Goal: Information Seeking & Learning: Learn about a topic

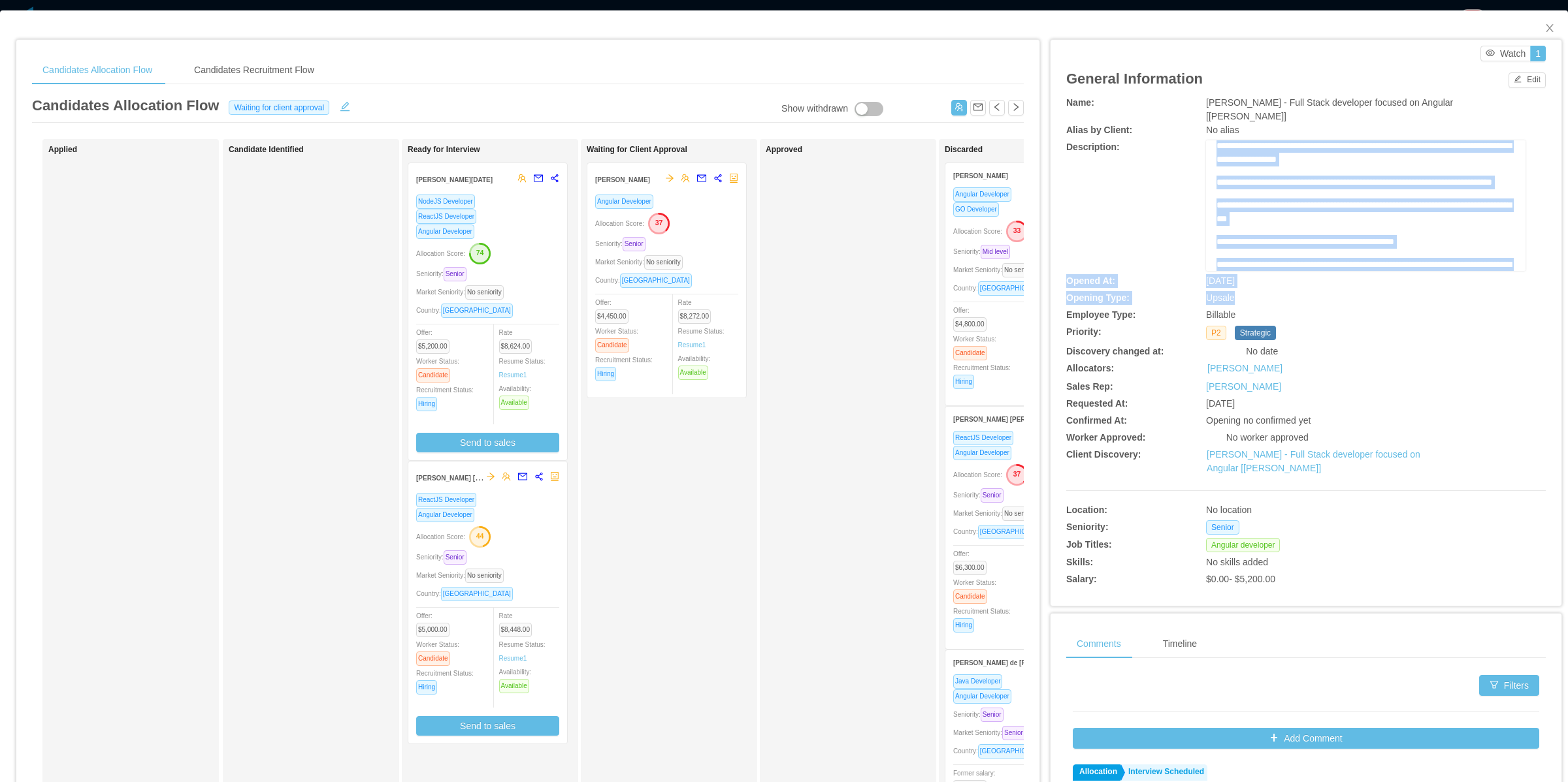
scroll to position [487, 0]
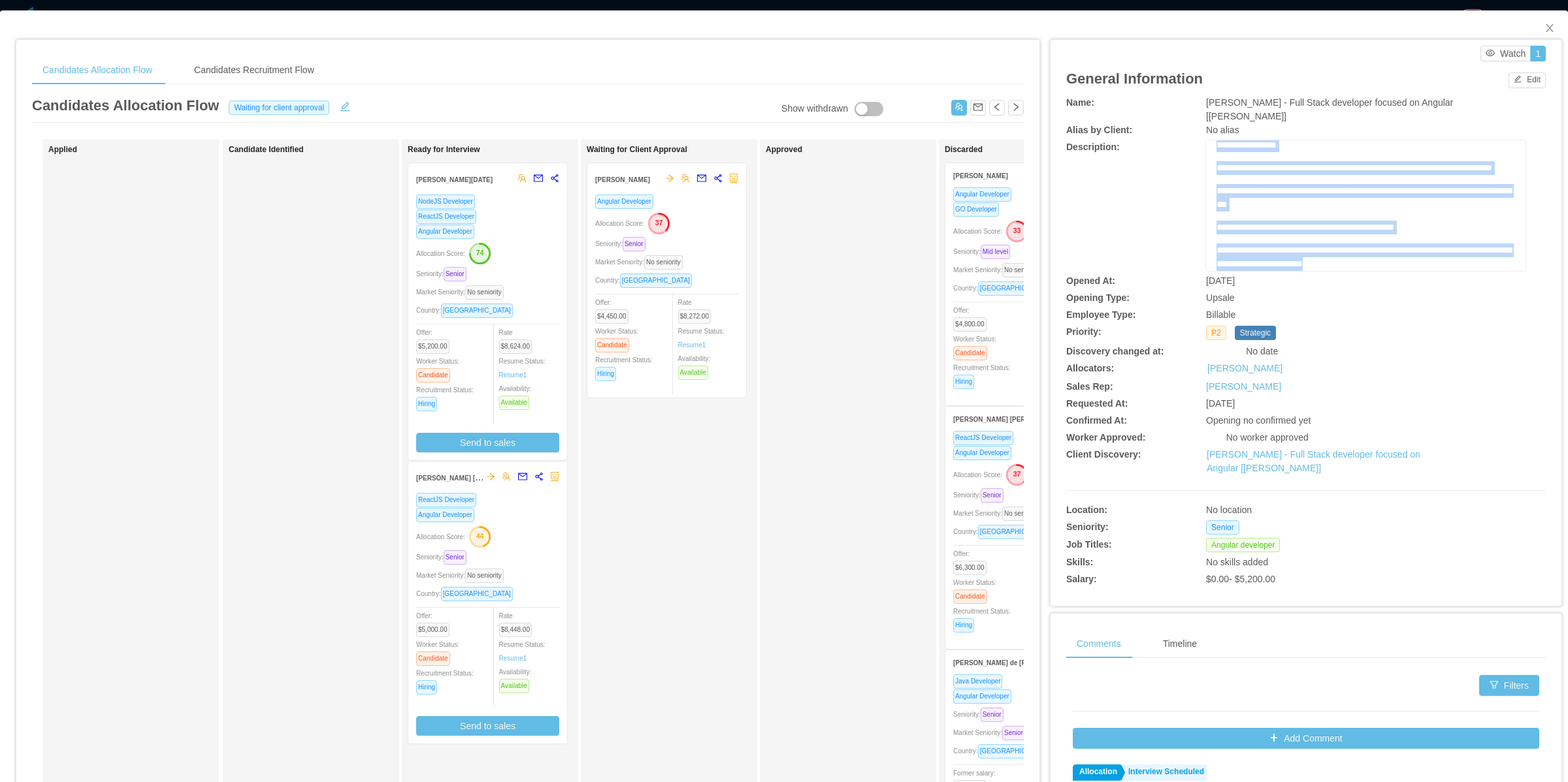
drag, startPoint x: 1207, startPoint y: 152, endPoint x: 1408, endPoint y: 248, distance: 222.7
copy div "**********"
drag, startPoint x: 1337, startPoint y: 236, endPoint x: 1344, endPoint y: 238, distance: 7.3
click at [1337, 246] on span "**********" at bounding box center [1363, 257] width 295 height 23
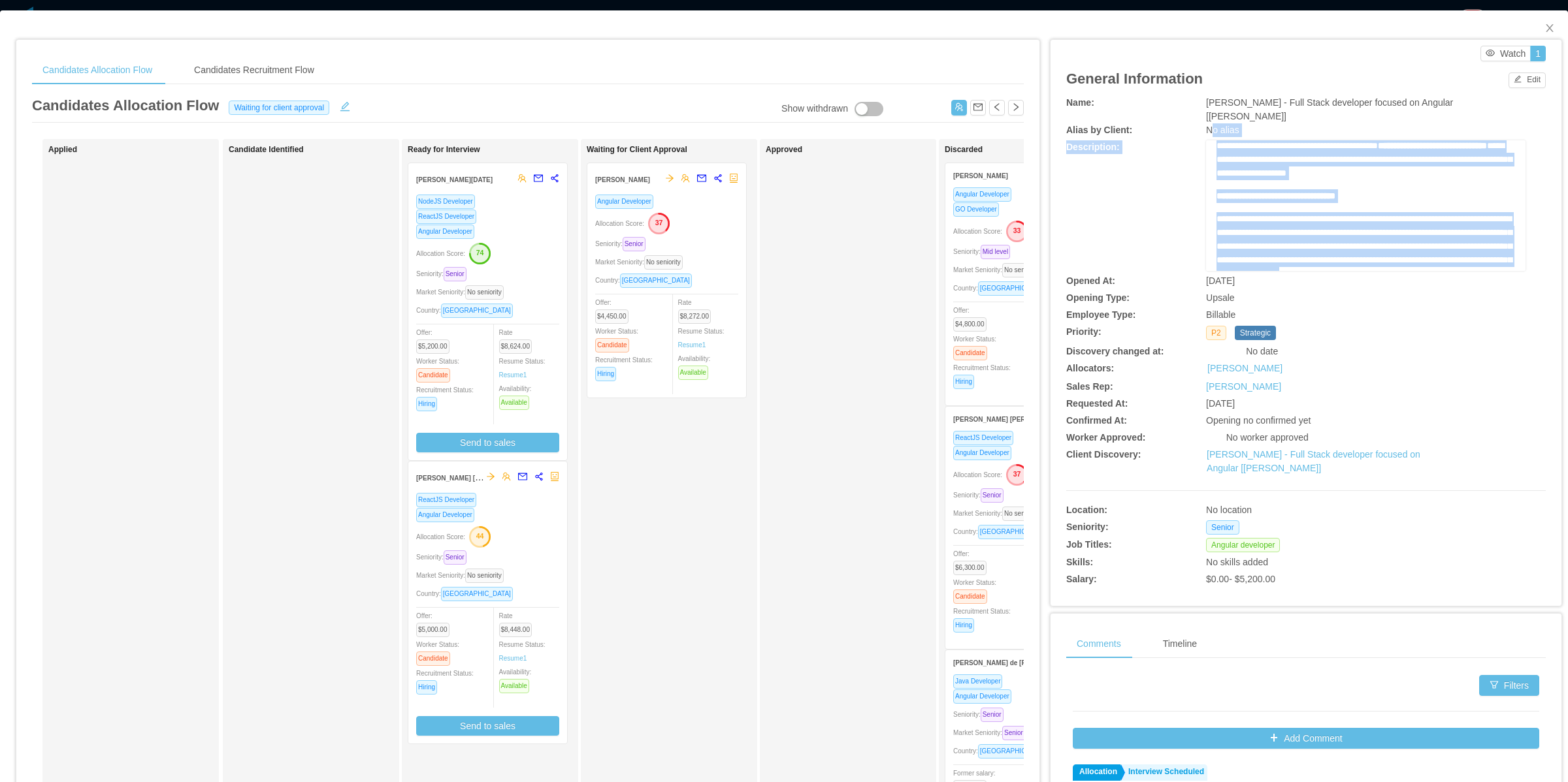
scroll to position [0, 0]
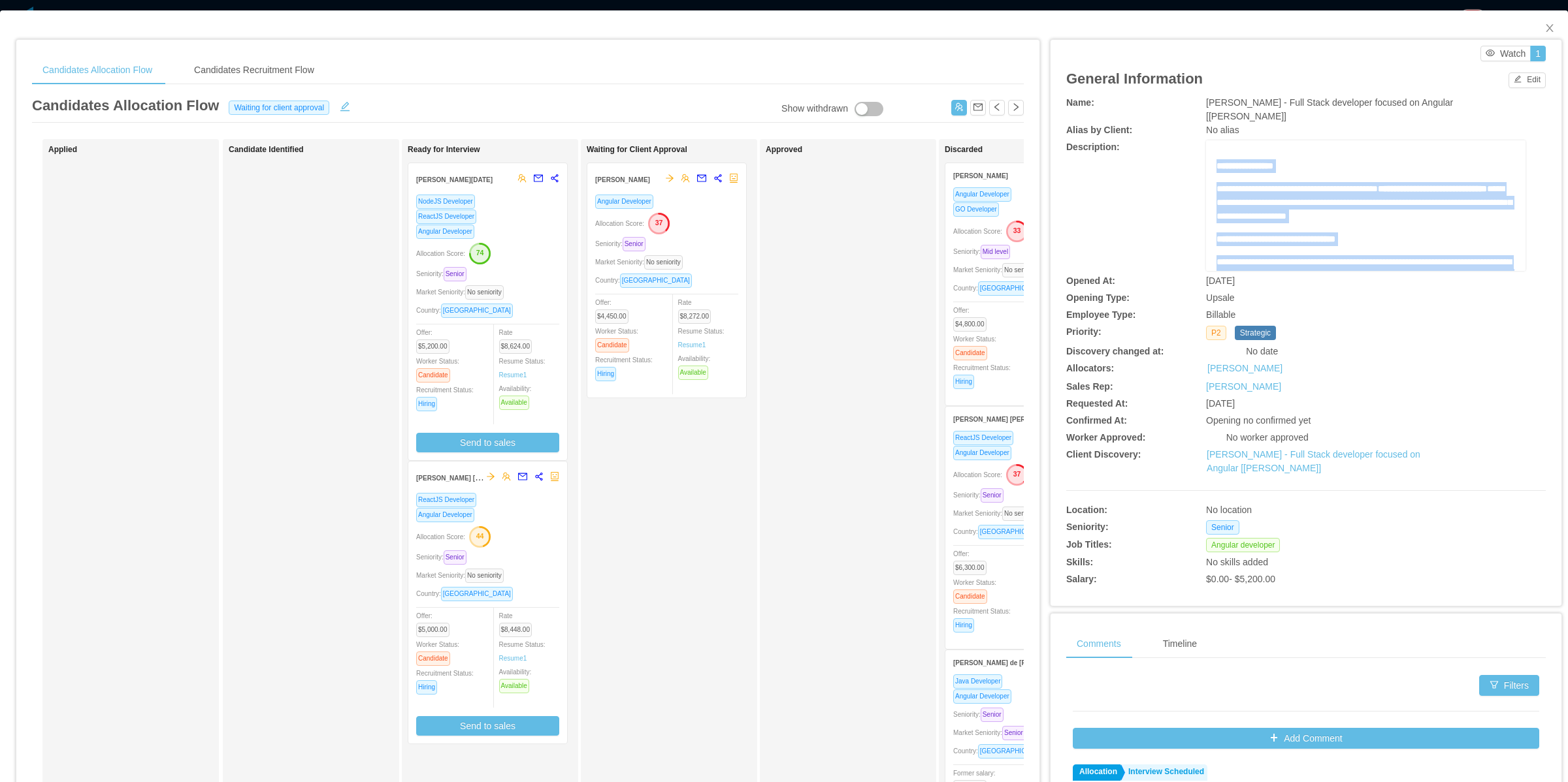
drag, startPoint x: 1395, startPoint y: 250, endPoint x: 1205, endPoint y: 154, distance: 212.9
click at [1206, 154] on div "**********" at bounding box center [1366, 205] width 320 height 131
copy div "**********"
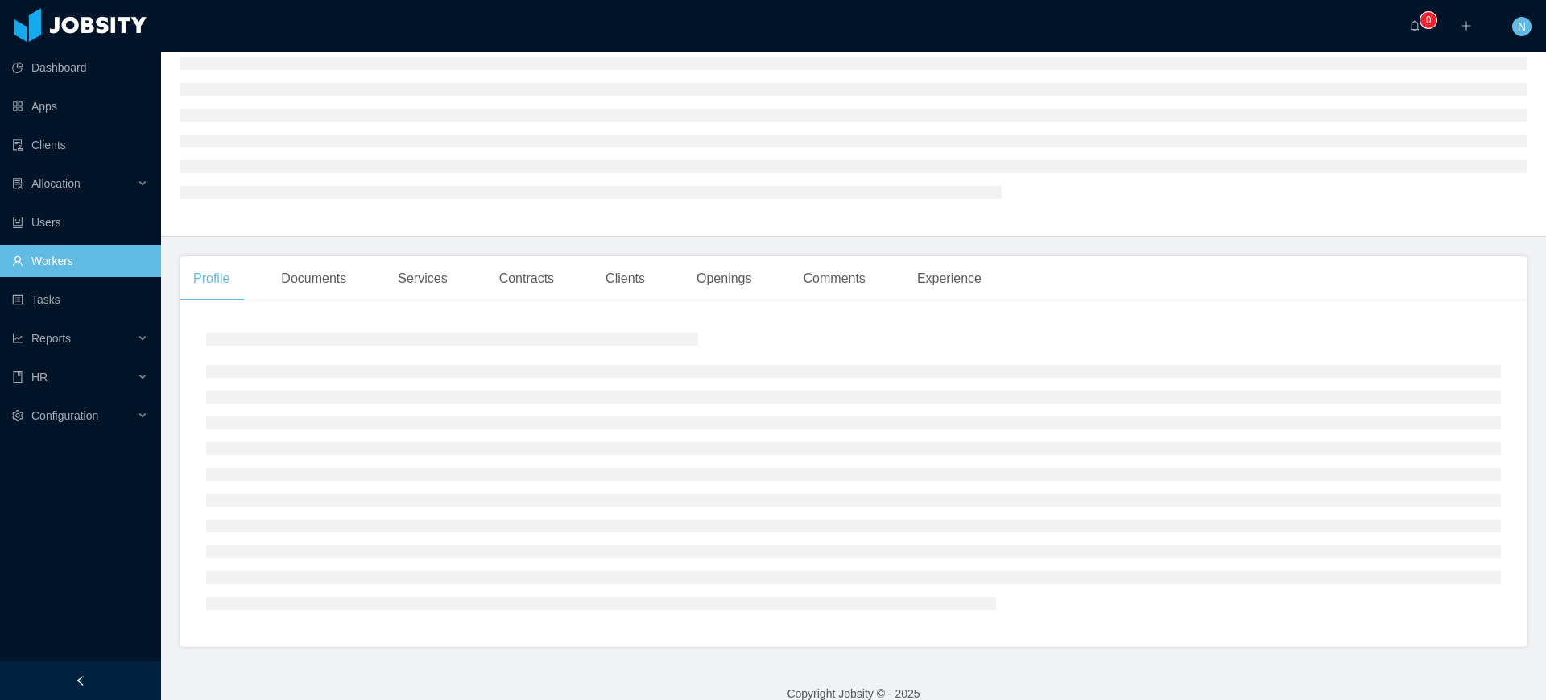
scroll to position [122, 0]
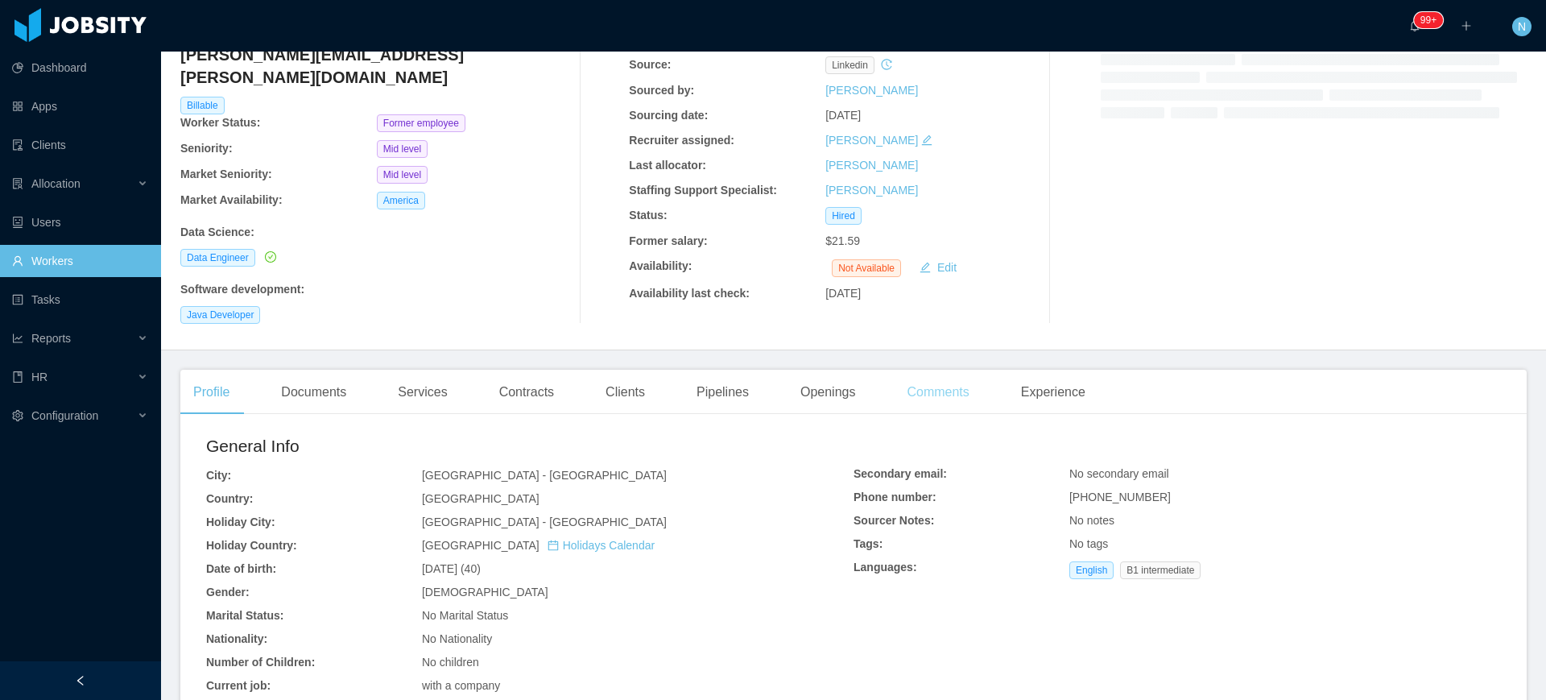
click at [929, 370] on div "Comments" at bounding box center [938, 391] width 88 height 45
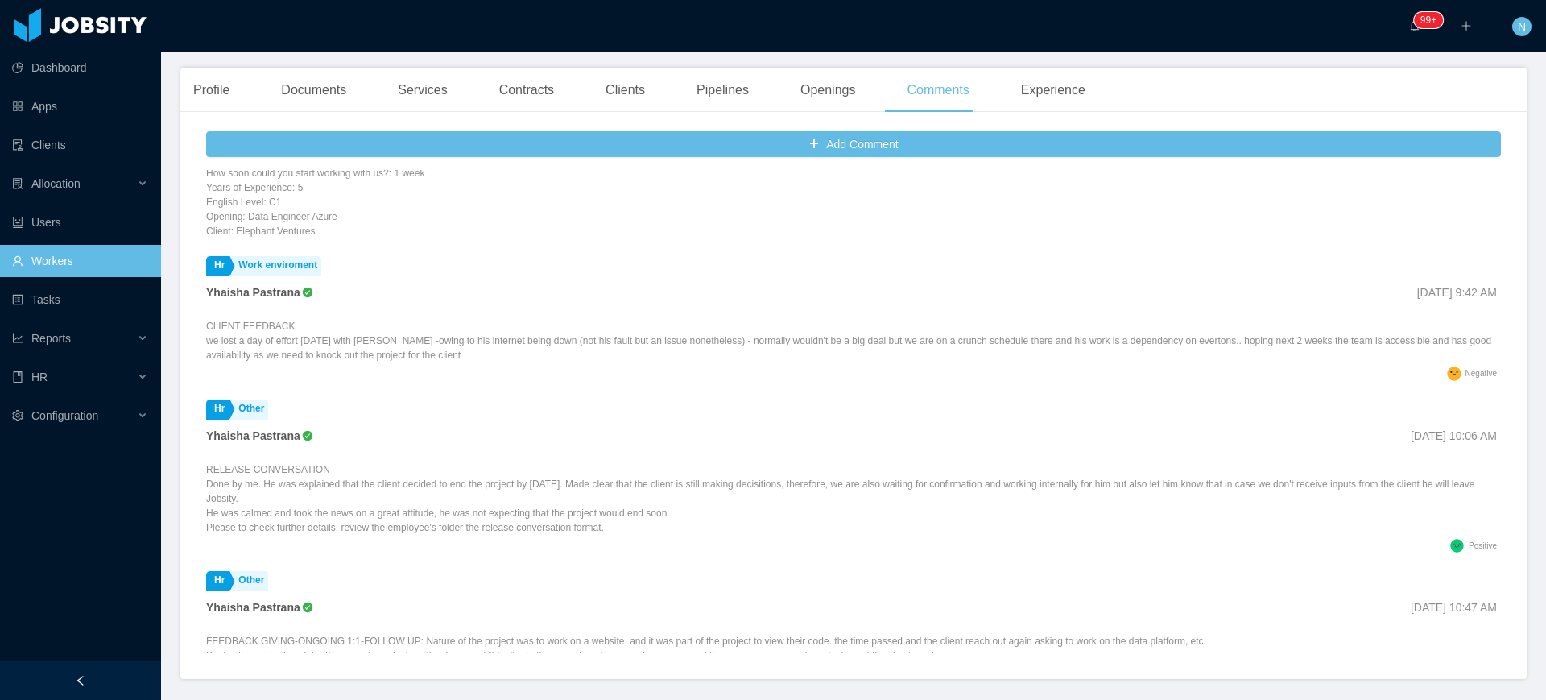
scroll to position [201, 0]
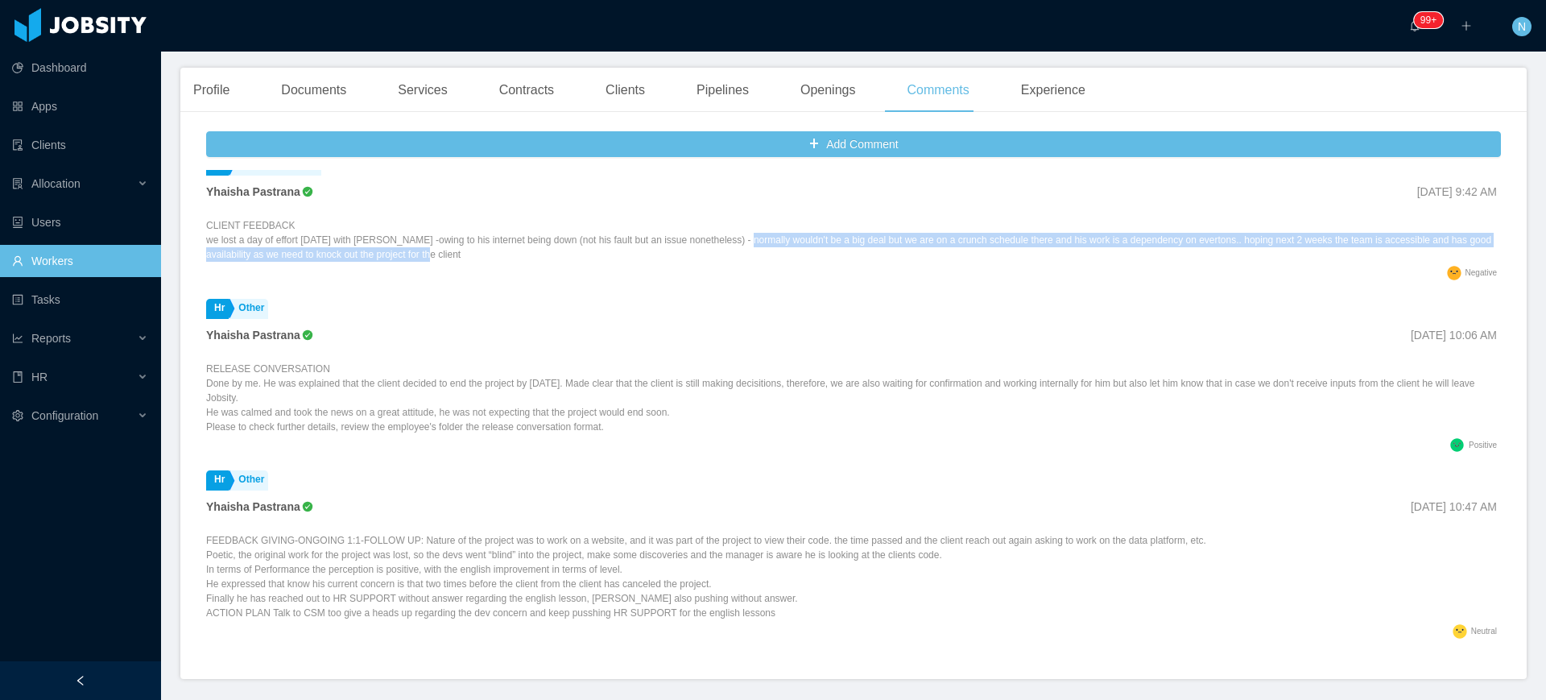
drag, startPoint x: 736, startPoint y: 217, endPoint x: 746, endPoint y: 241, distance: 26.3
click at [746, 241] on div "CLIENT FEEDBACK we lost a day of effort [DATE] with [PERSON_NAME] -owing to his…" at bounding box center [853, 239] width 1294 height 43
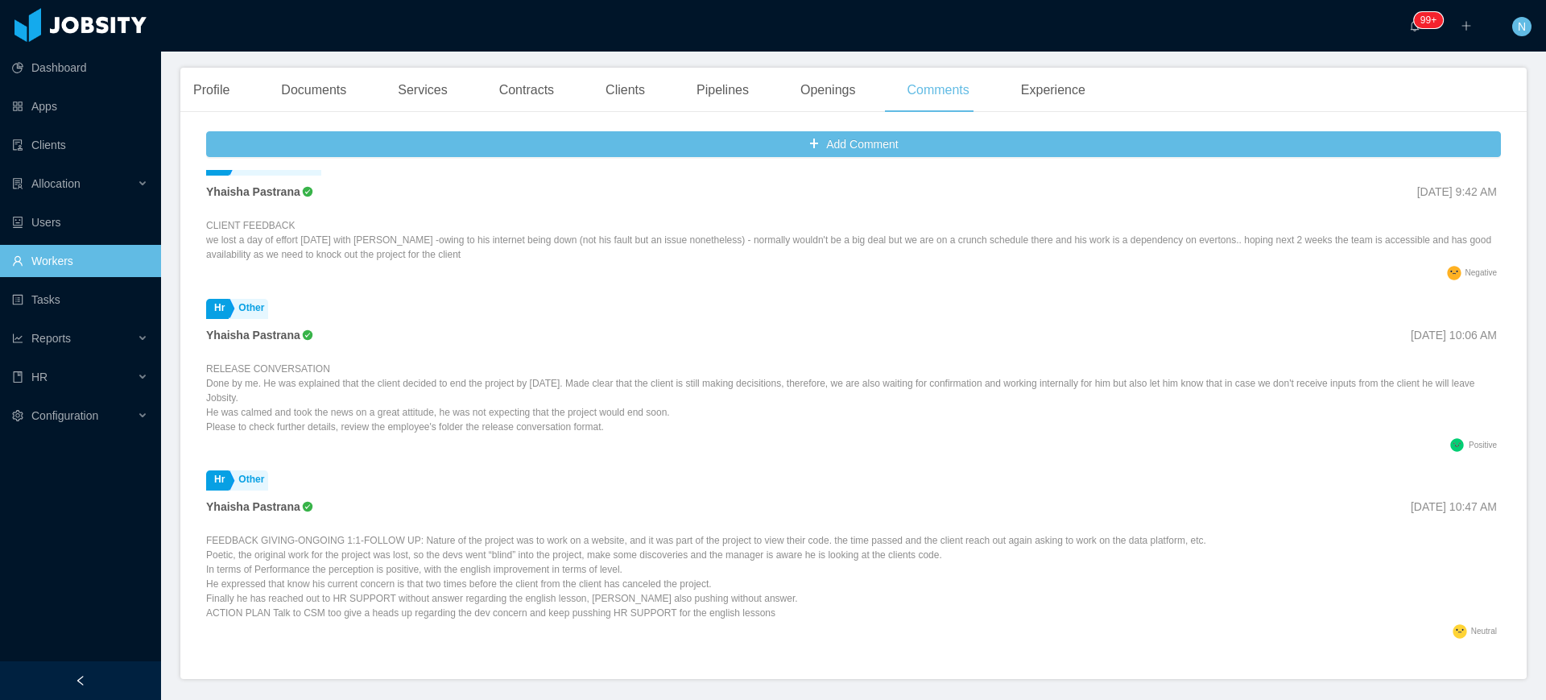
scroll to position [302, 0]
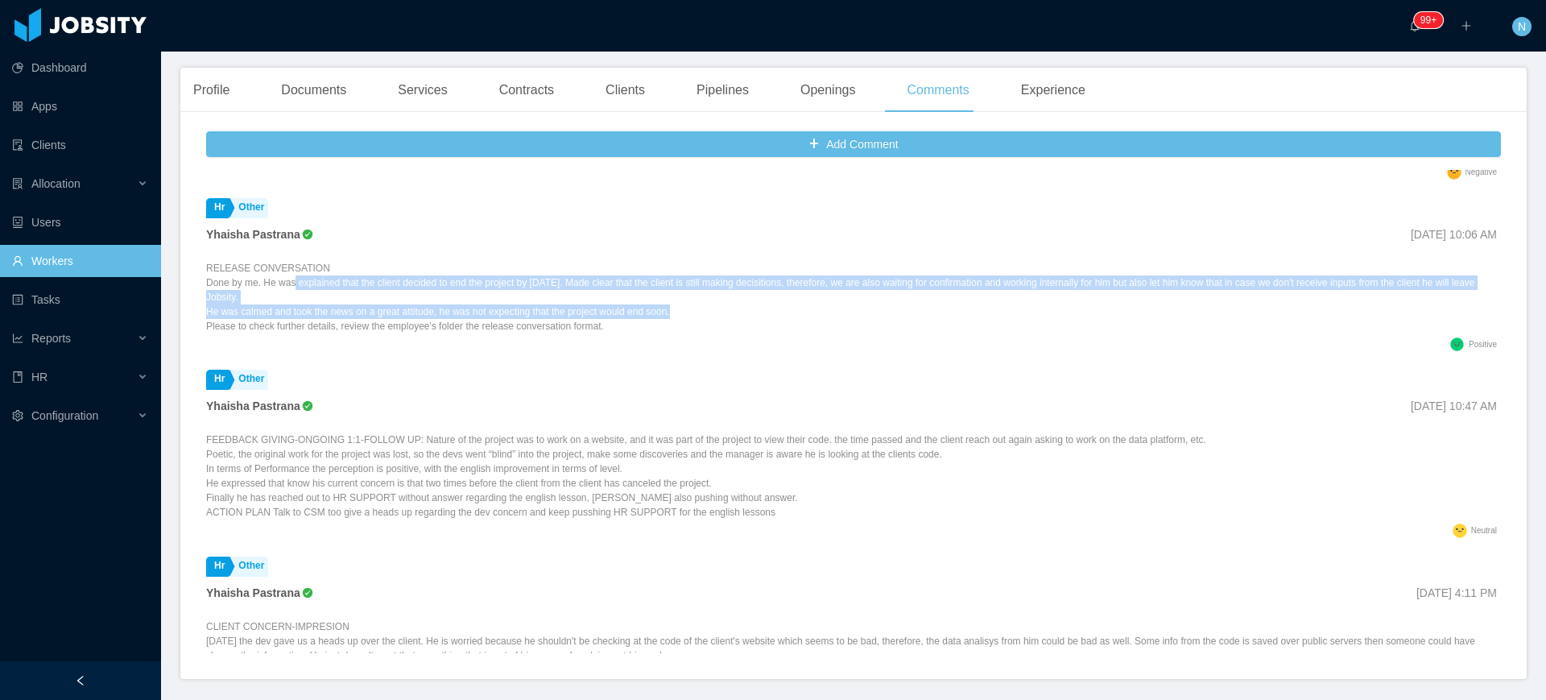
drag, startPoint x: 387, startPoint y: 260, endPoint x: 705, endPoint y: 295, distance: 319.8
click at [705, 295] on div "RELEASE CONVERSATION Done by me. He was explained that the client decided to en…" at bounding box center [853, 297] width 1294 height 72
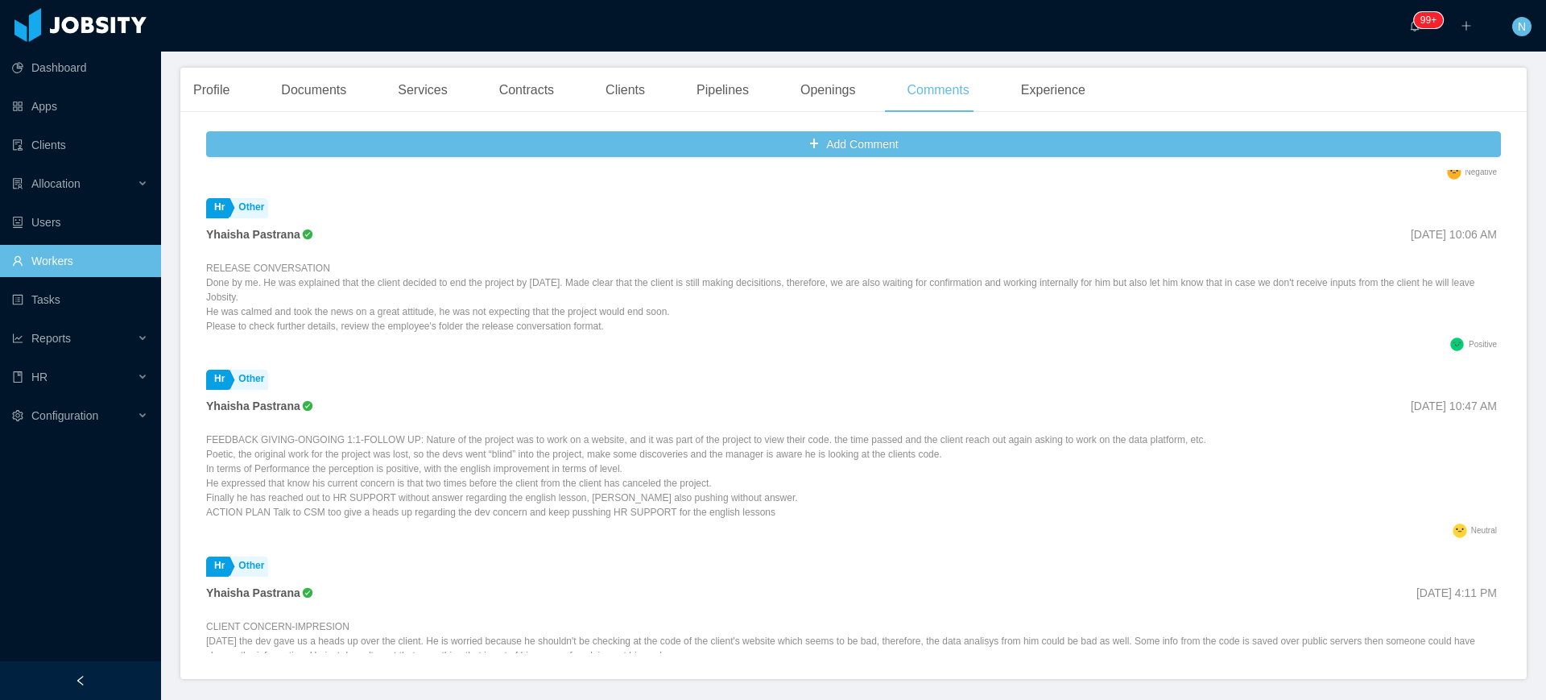
drag, startPoint x: 339, startPoint y: 263, endPoint x: 588, endPoint y: 277, distance: 249.9
click at [588, 277] on div "RELEASE CONVERSATION Done by me. He was explained that the client decided to en…" at bounding box center [853, 297] width 1294 height 72
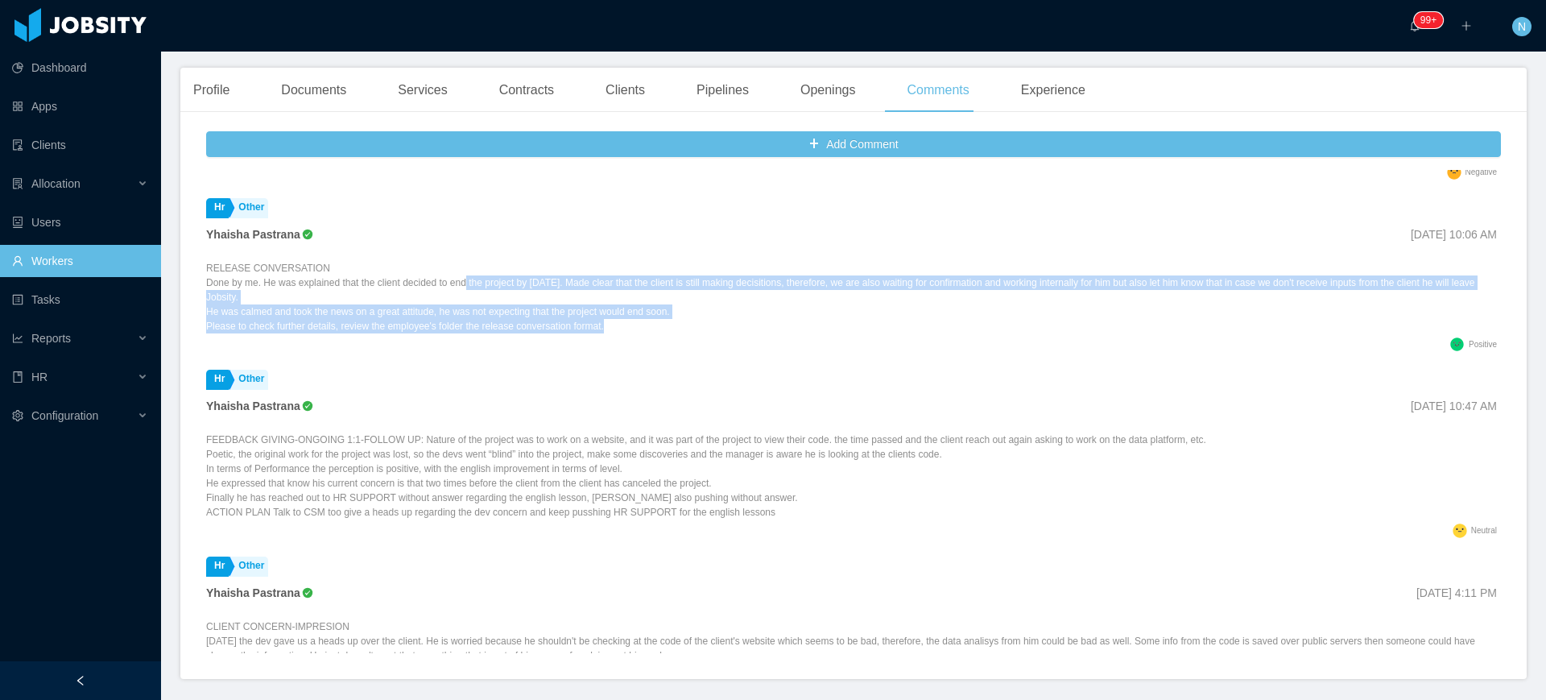
drag, startPoint x: 464, startPoint y: 262, endPoint x: 672, endPoint y: 301, distance: 212.2
click at [672, 301] on div "RELEASE CONVERSATION Done by me. He was explained that the client decided to en…" at bounding box center [853, 297] width 1294 height 72
click at [672, 302] on div "RELEASE CONVERSATION Done by me. He was explained that the client decided to en…" at bounding box center [853, 297] width 1294 height 72
click at [652, 279] on div "RELEASE CONVERSATION Done by me. He was explained that the client decided to en…" at bounding box center [853, 297] width 1294 height 72
drag, startPoint x: 563, startPoint y: 261, endPoint x: 734, endPoint y: 307, distance: 176.7
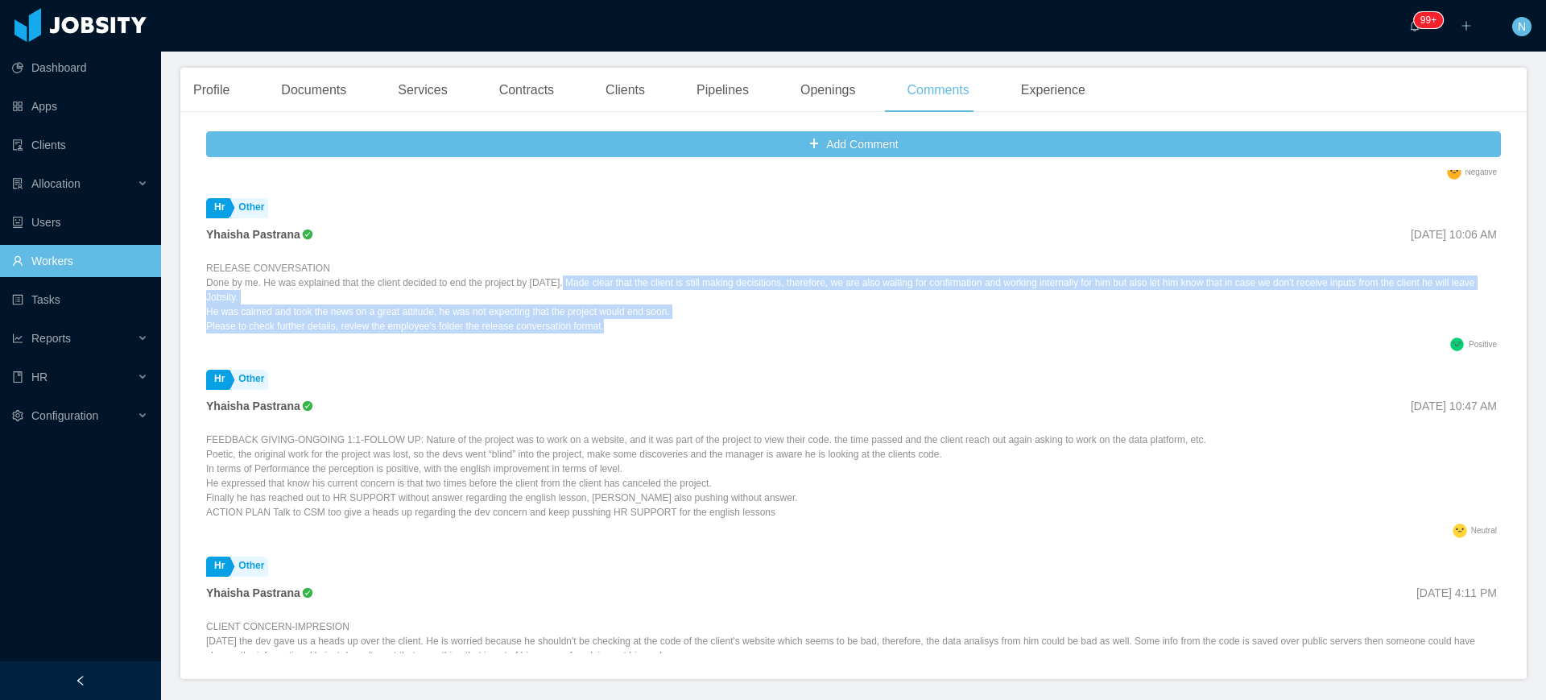
click at [734, 307] on div "RELEASE CONVERSATION Done by me. He was explained that the client decided to en…" at bounding box center [853, 297] width 1294 height 72
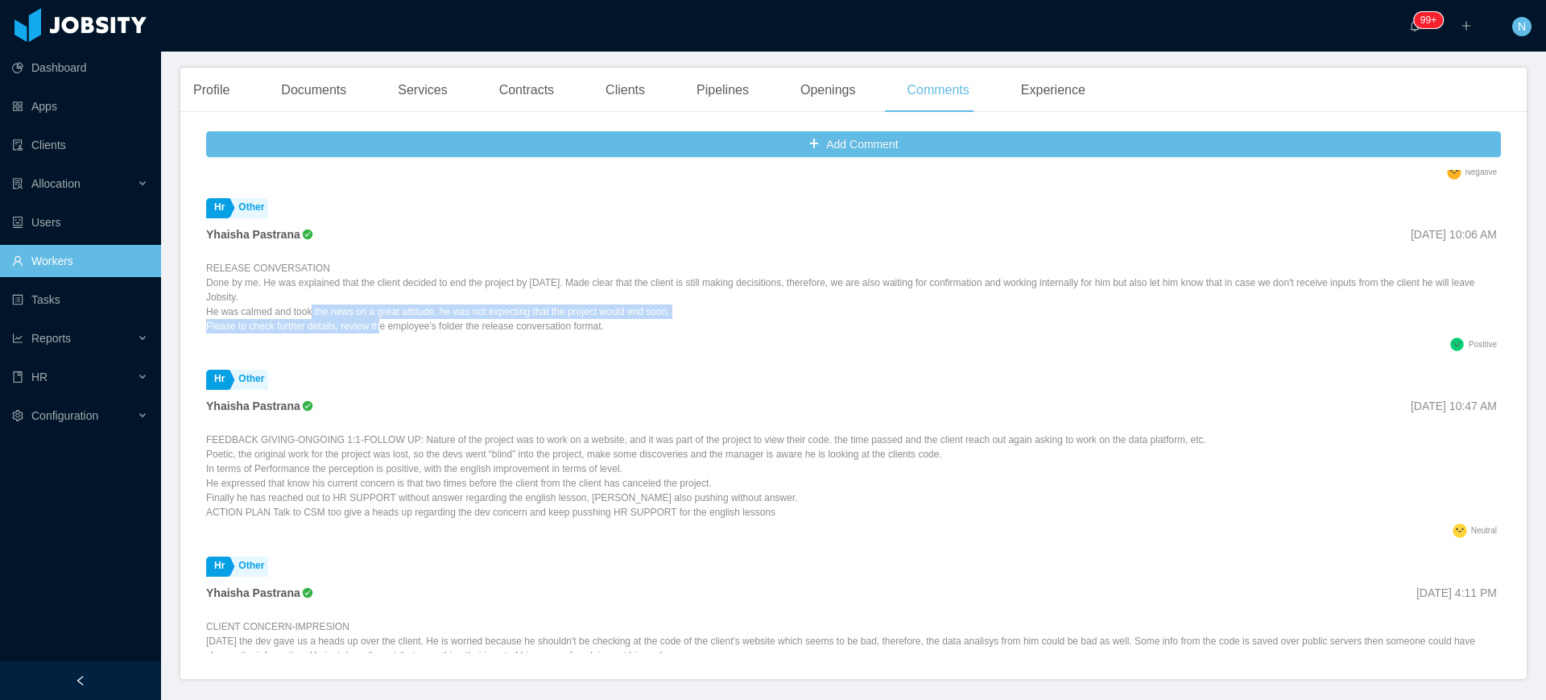
drag, startPoint x: 347, startPoint y: 297, endPoint x: 380, endPoint y: 313, distance: 36.7
click at [380, 313] on li "Hr Other Yhaisha Pastrana [DATE] 10:06 AM RELEASE CONVERSATION Done by me. He w…" at bounding box center [853, 278] width 1294 height 172
click at [380, 333] on div at bounding box center [853, 334] width 1294 height 3
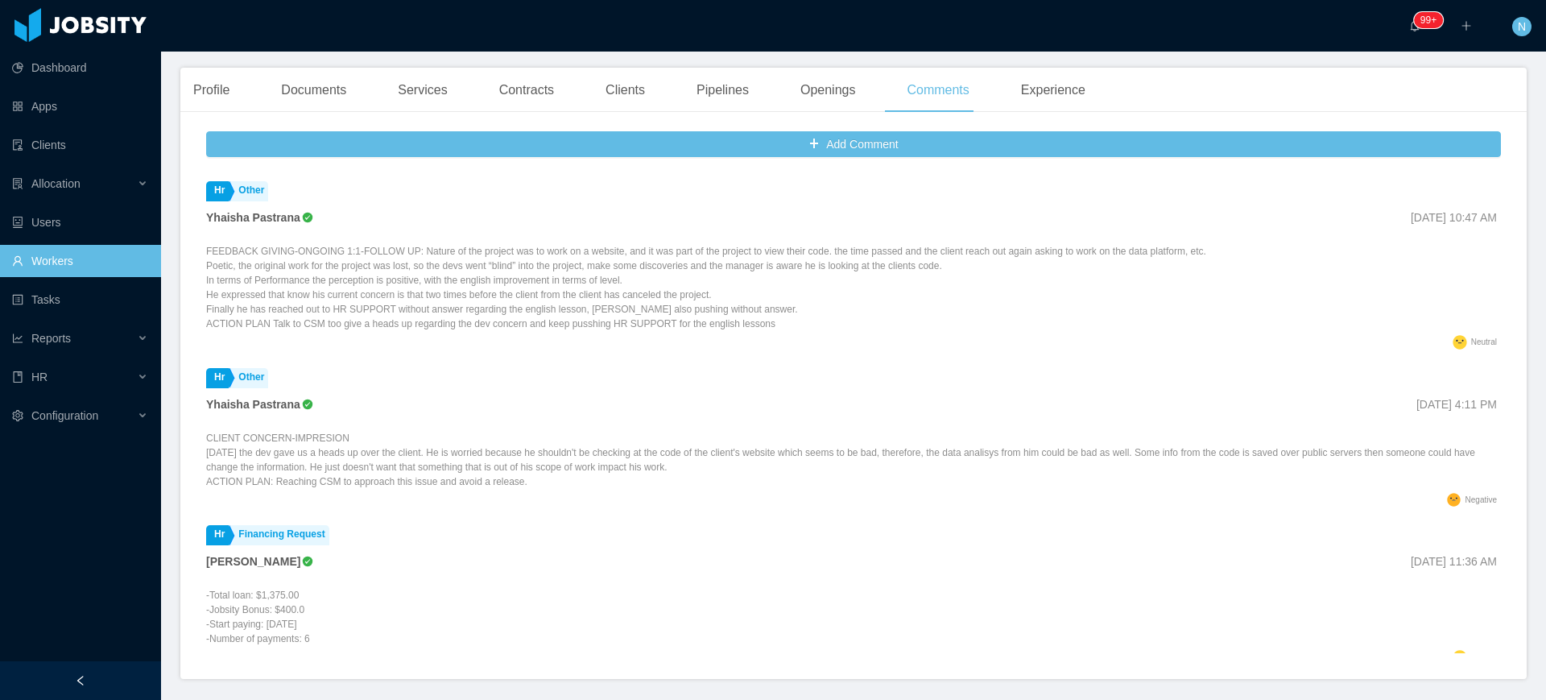
scroll to position [503, 0]
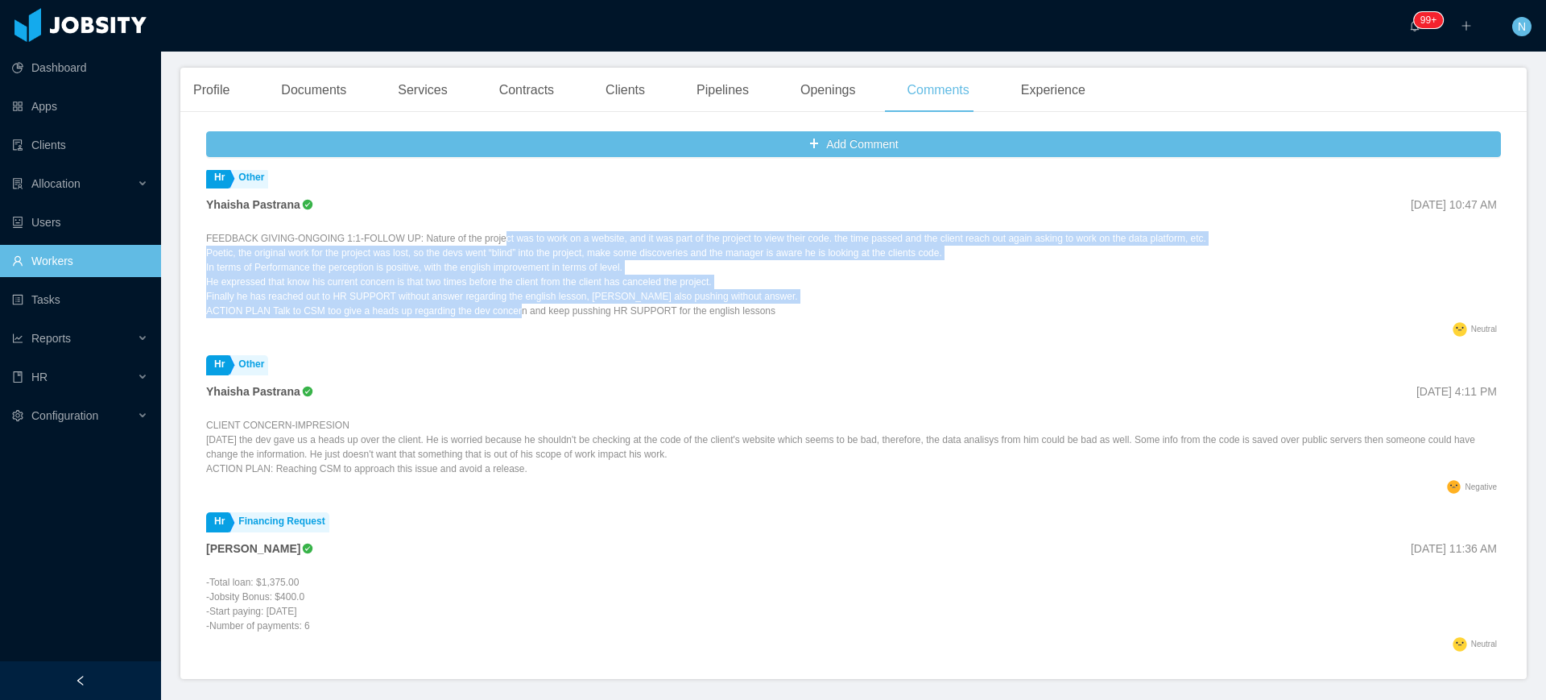
drag, startPoint x: 493, startPoint y: 213, endPoint x: 518, endPoint y: 286, distance: 76.6
click at [518, 286] on div "FEEDBACK GIVING-ONGOING 1:1-FOLLOW UP: Nature of the project was to work on a w…" at bounding box center [706, 274] width 1000 height 87
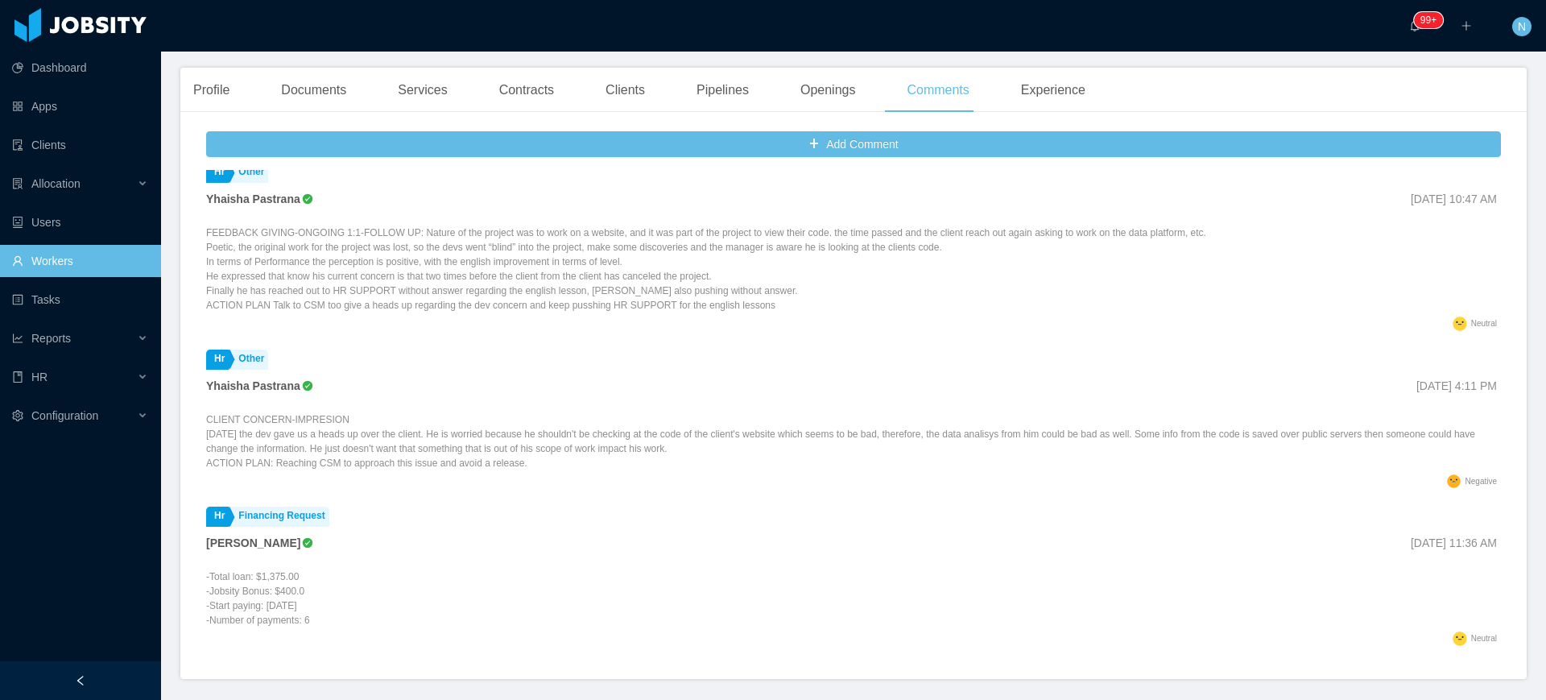
scroll to position [510, 0]
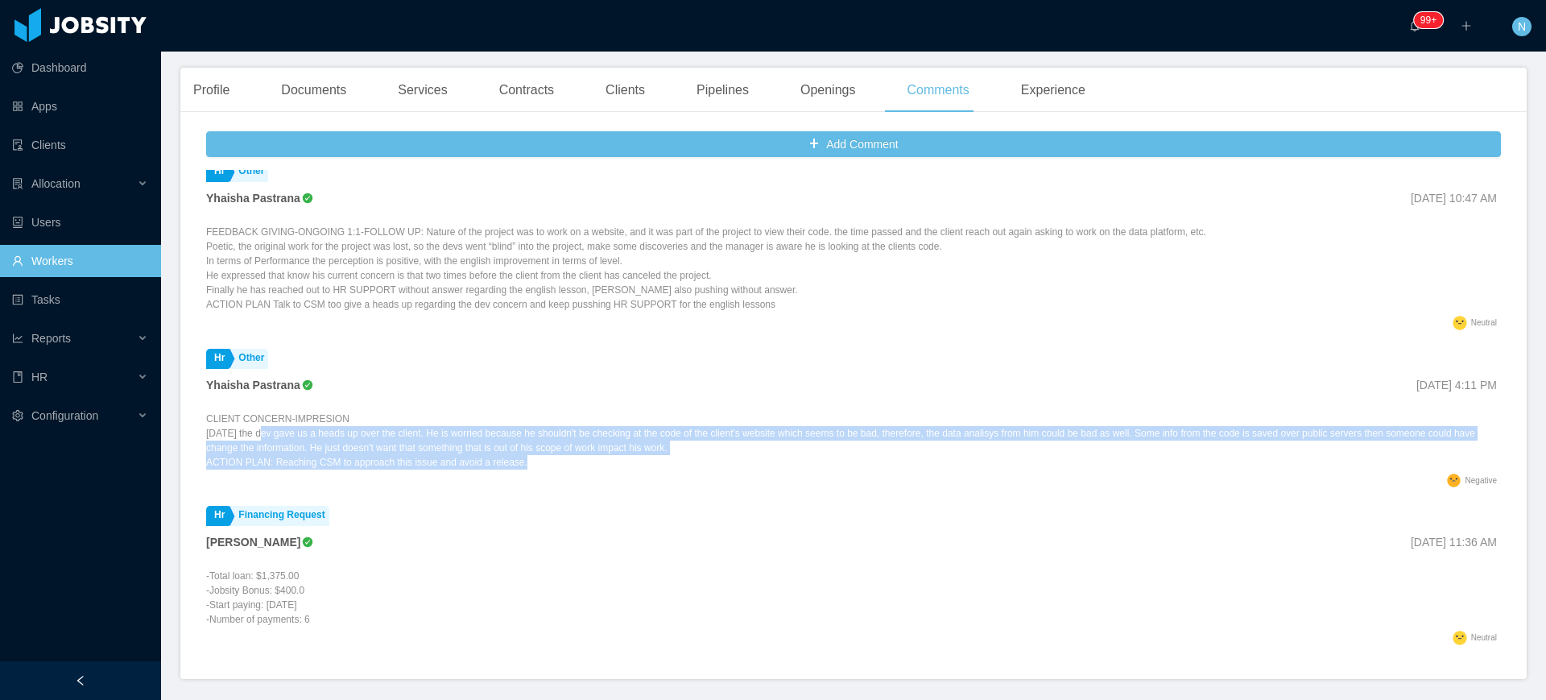
drag, startPoint x: 299, startPoint y: 404, endPoint x: 522, endPoint y: 450, distance: 227.6
click at [522, 450] on li "Hr Other Yhaisha [PERSON_NAME][DATE] 4:11 PM CLIENT CONCERN-IMPRESION [DATE] th…" at bounding box center [853, 421] width 1294 height 158
click at [522, 473] on div ".st1{fill:#2a2522} Negative" at bounding box center [851, 483] width 1290 height 21
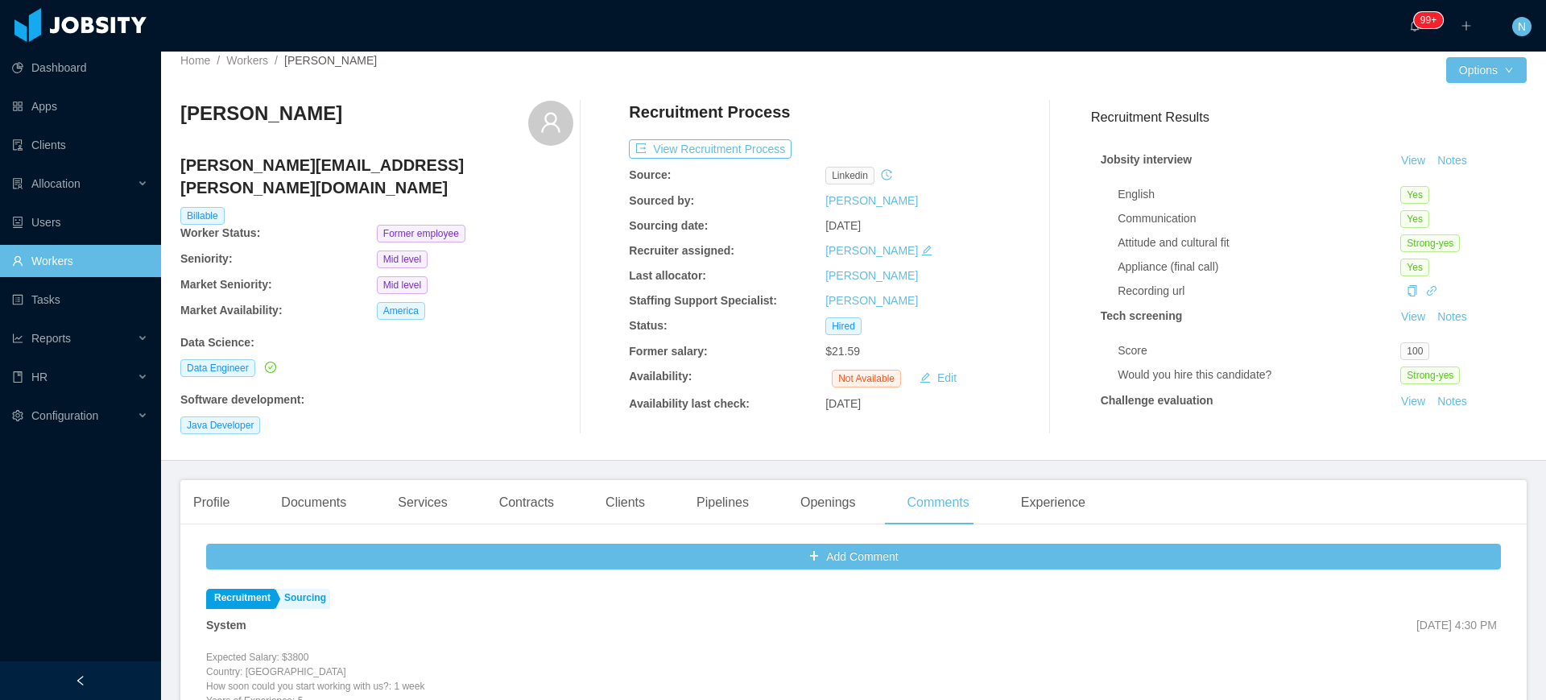
scroll to position [0, 0]
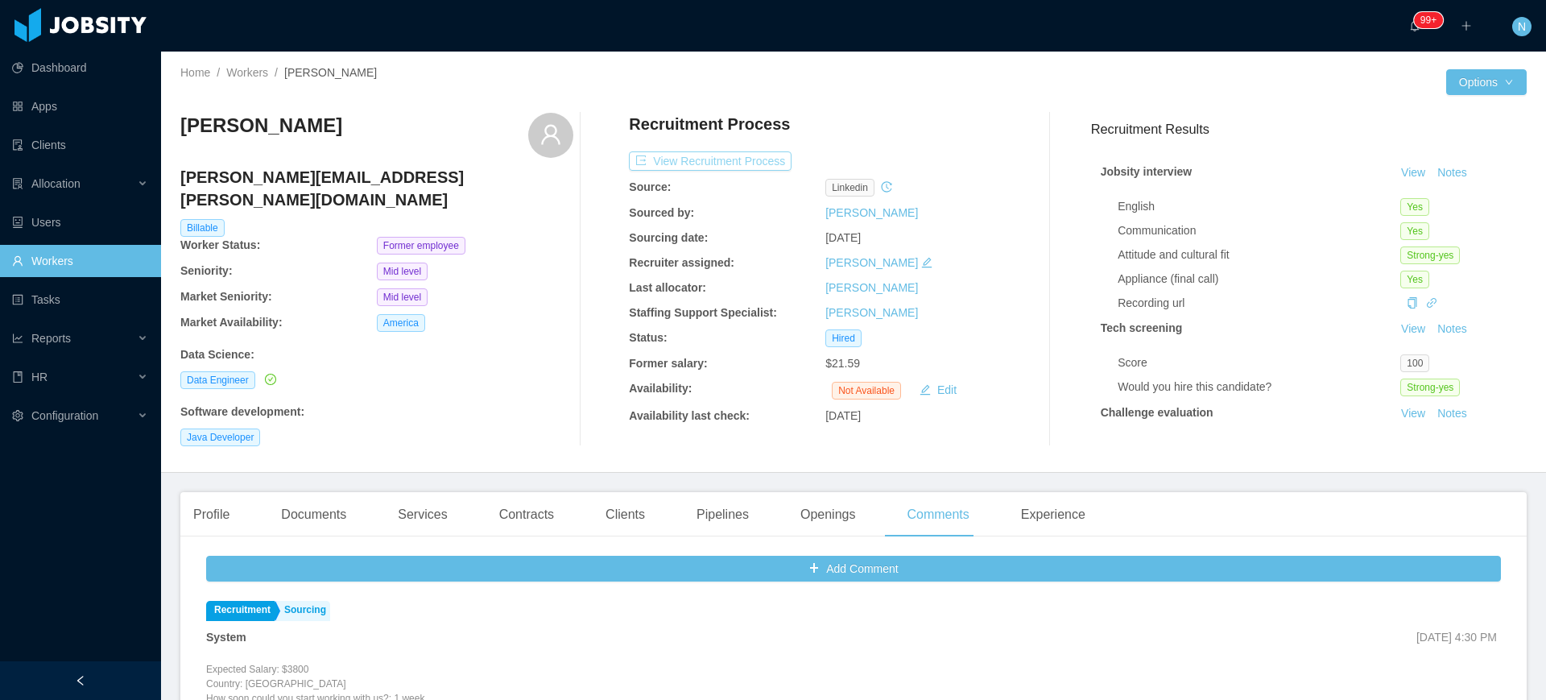
click at [753, 163] on button "View Recruitment Process" at bounding box center [710, 160] width 163 height 19
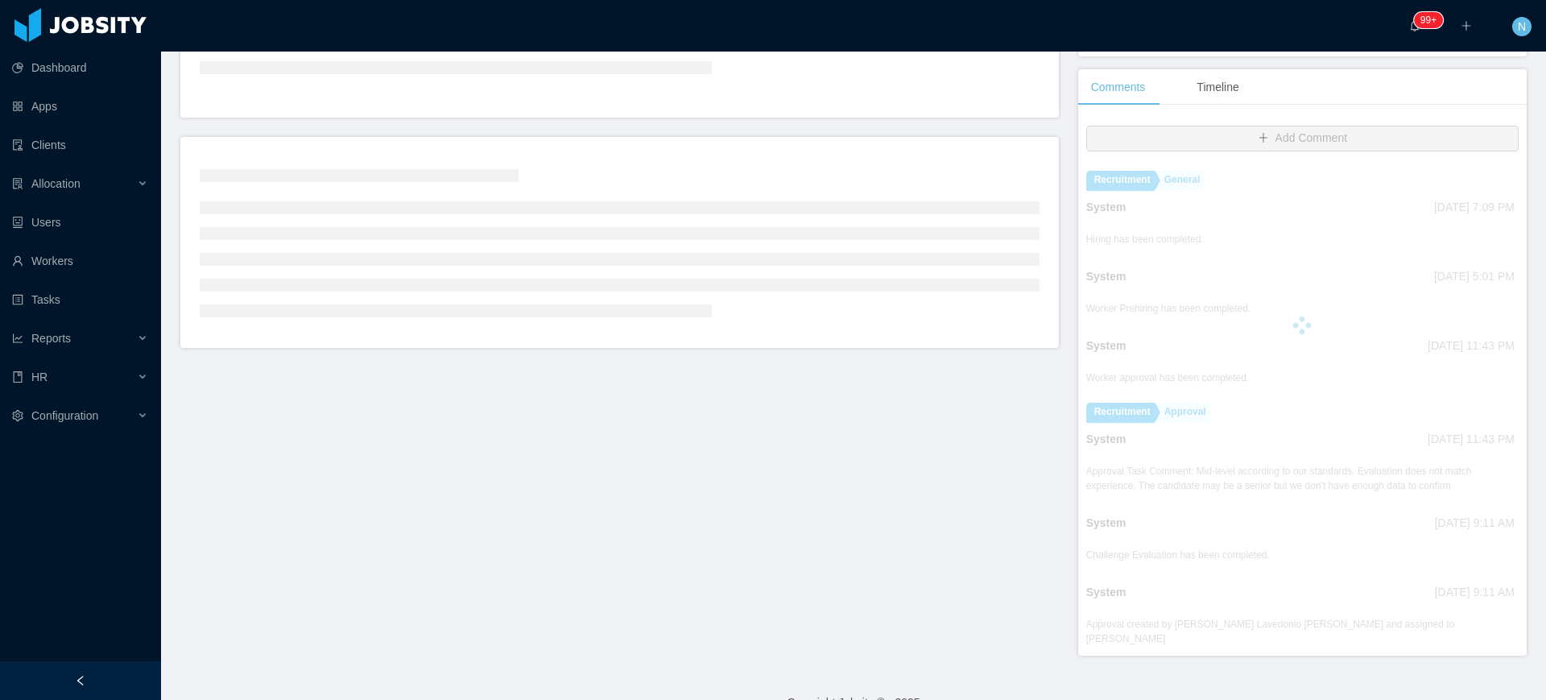
scroll to position [352, 0]
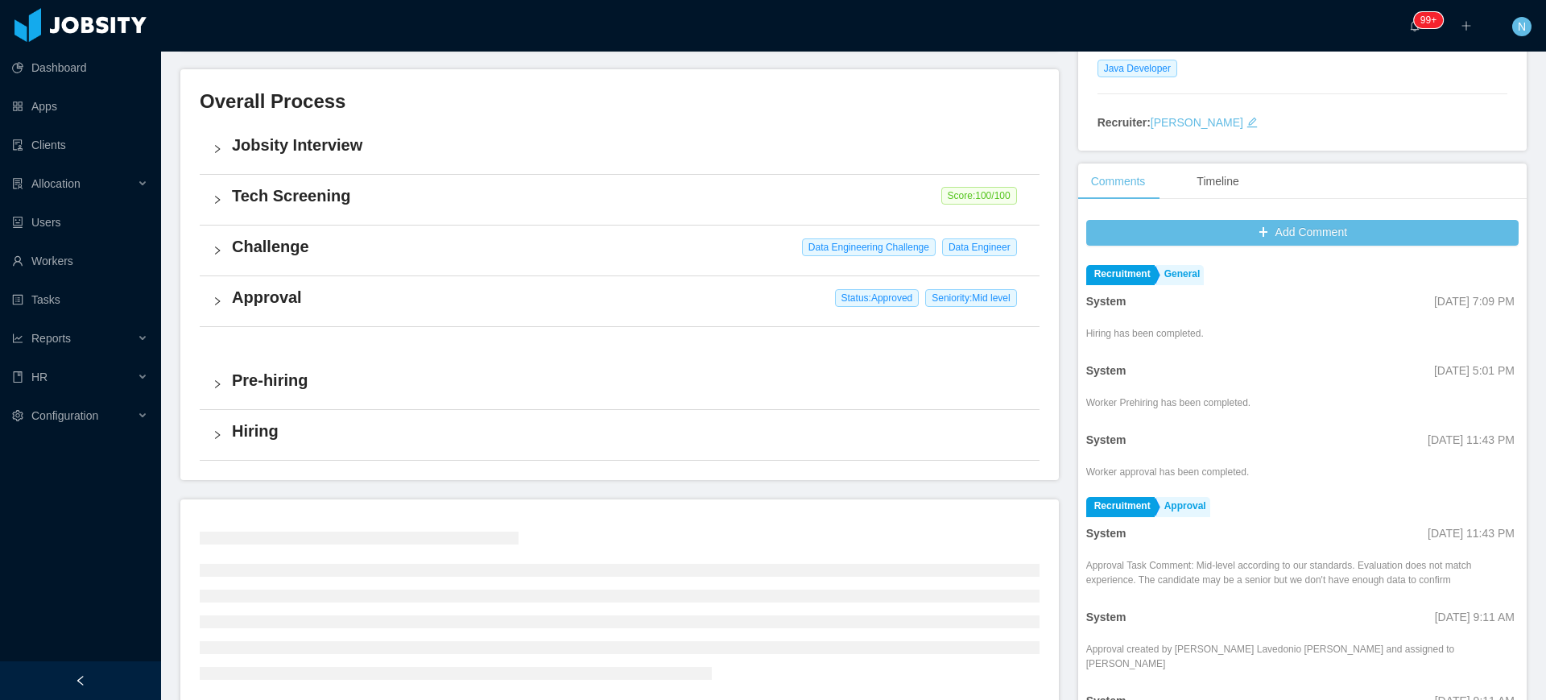
drag, startPoint x: 1496, startPoint y: 218, endPoint x: 1498, endPoint y: 254, distance: 35.5
click at [1498, 250] on div "Add Comment Recruitment General System [DATE] 7:09 PM Hiring has been completed…" at bounding box center [1302, 481] width 448 height 538
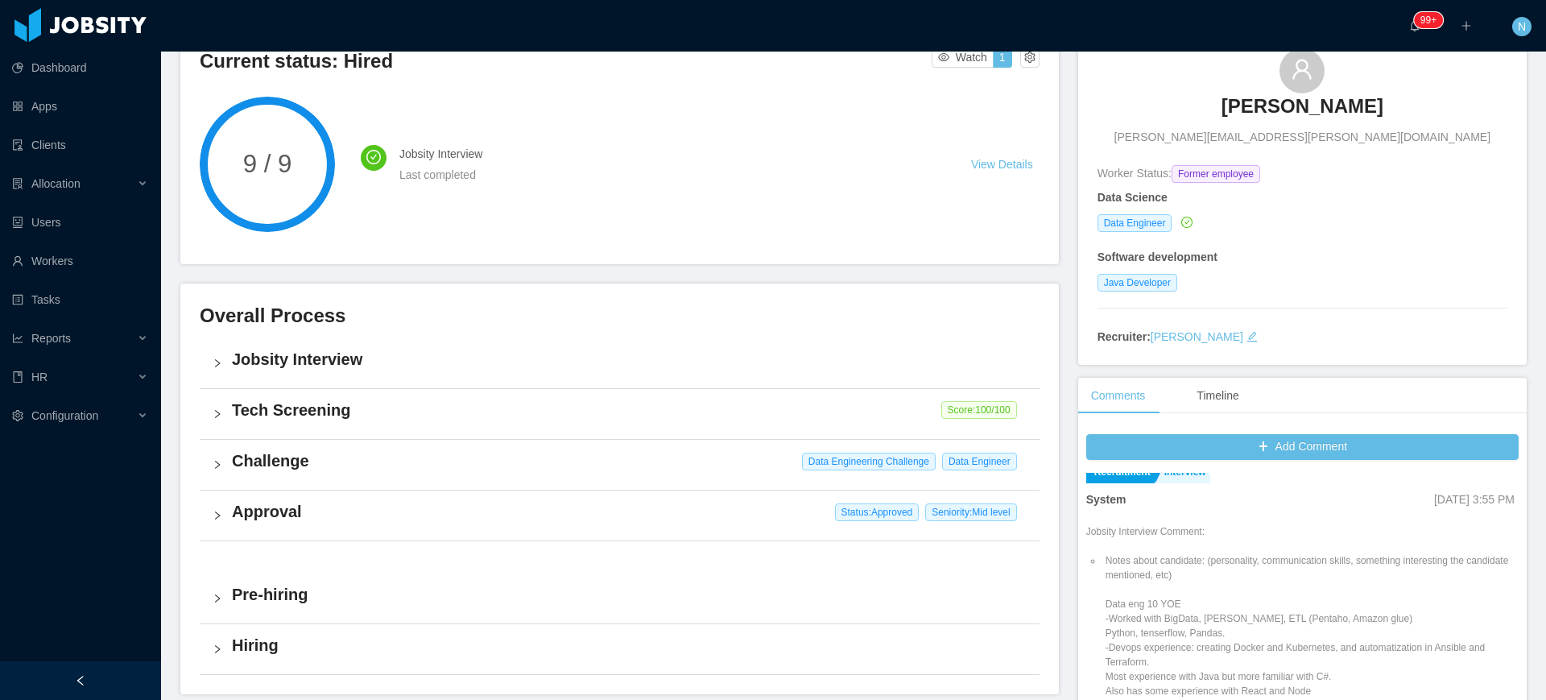
scroll to position [266, 0]
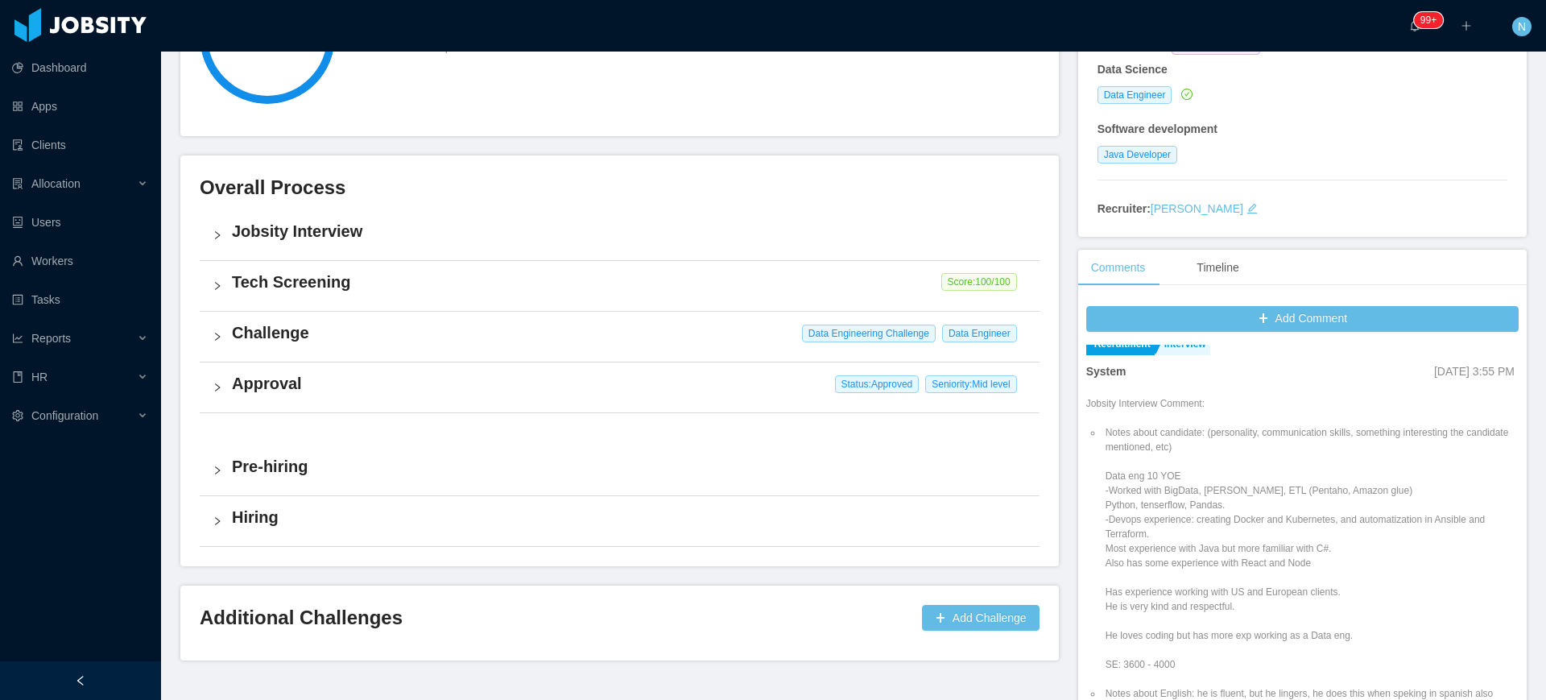
click at [349, 468] on h4 "Pre-hiring" at bounding box center [629, 466] width 794 height 23
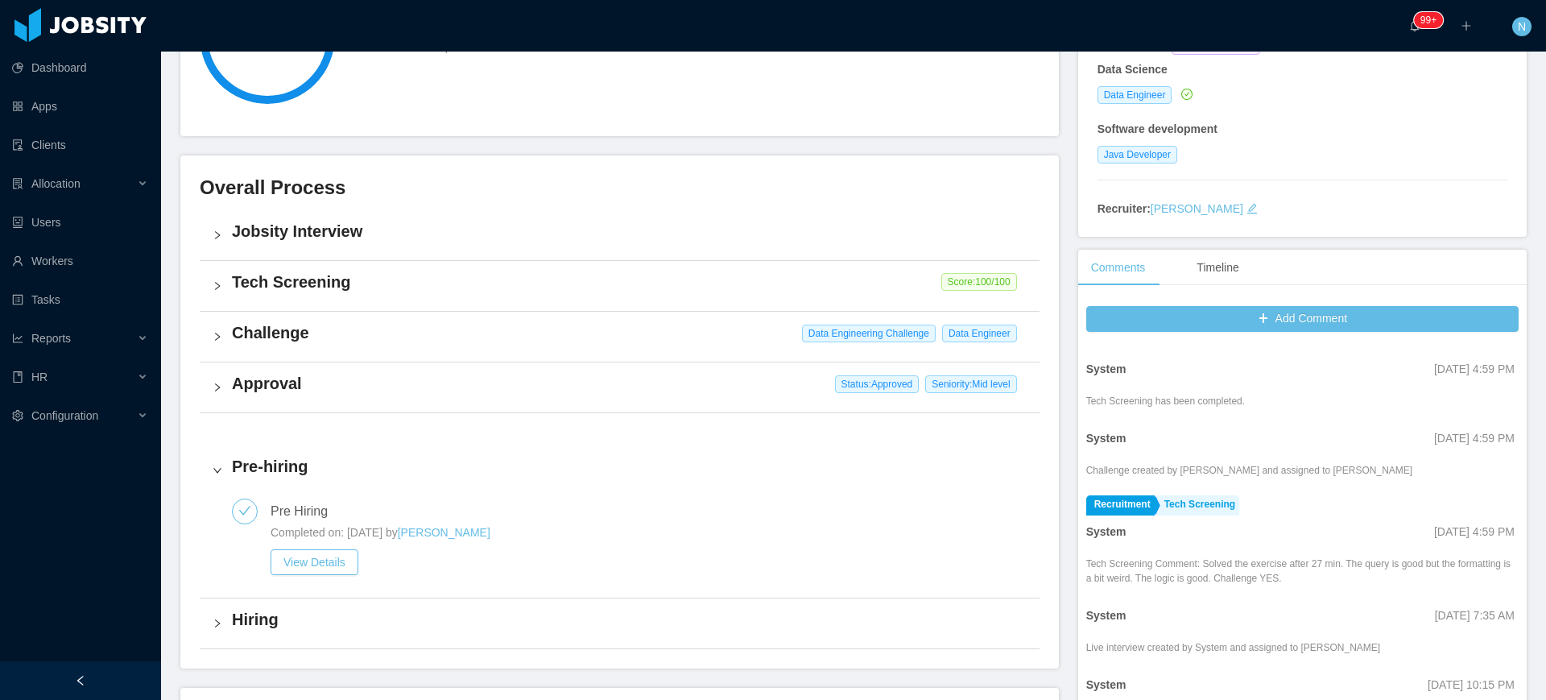
scroll to position [619, 0]
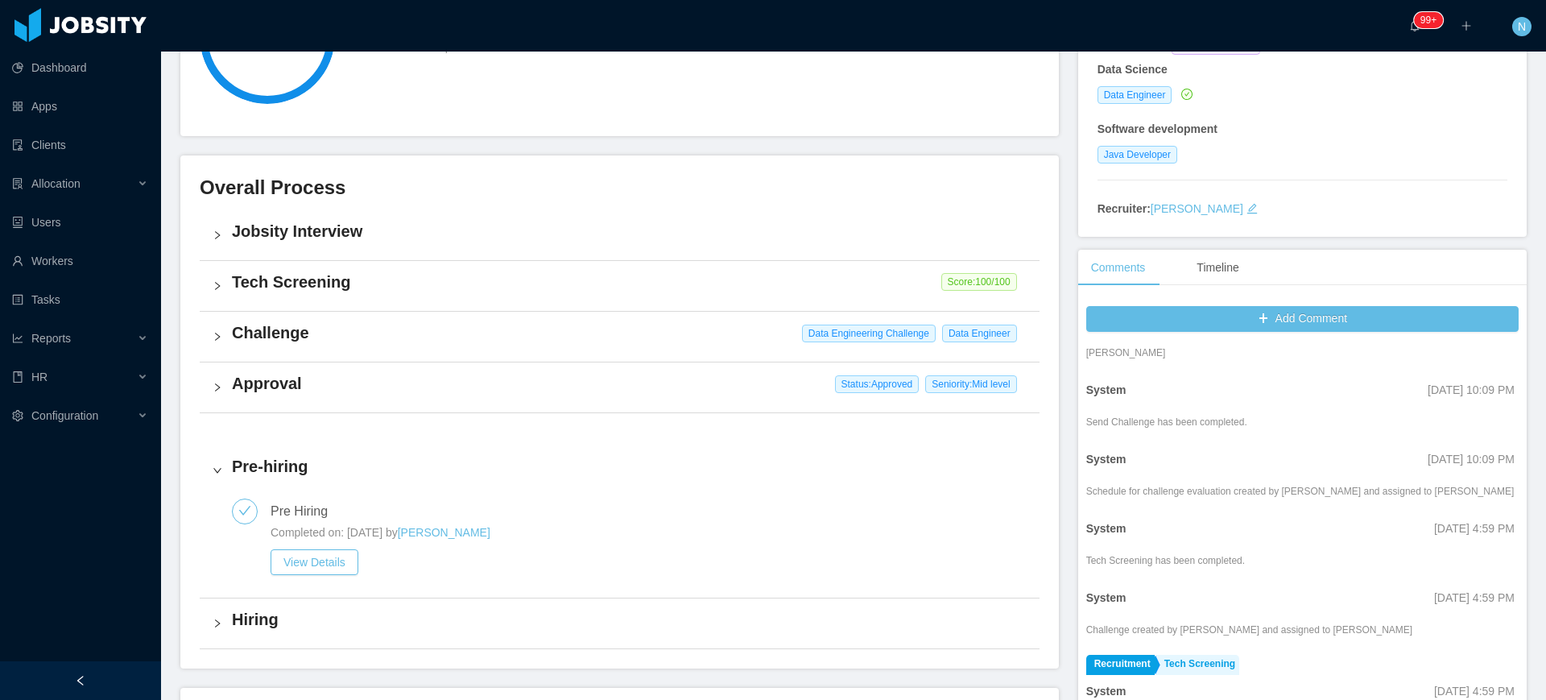
drag, startPoint x: 1345, startPoint y: 561, endPoint x: 1433, endPoint y: 285, distance: 289.7
click at [1433, 285] on div "Comments Timeline Add Comment Recruitment General System [DATE] 7:09 PM Hiring …" at bounding box center [1302, 543] width 448 height 586
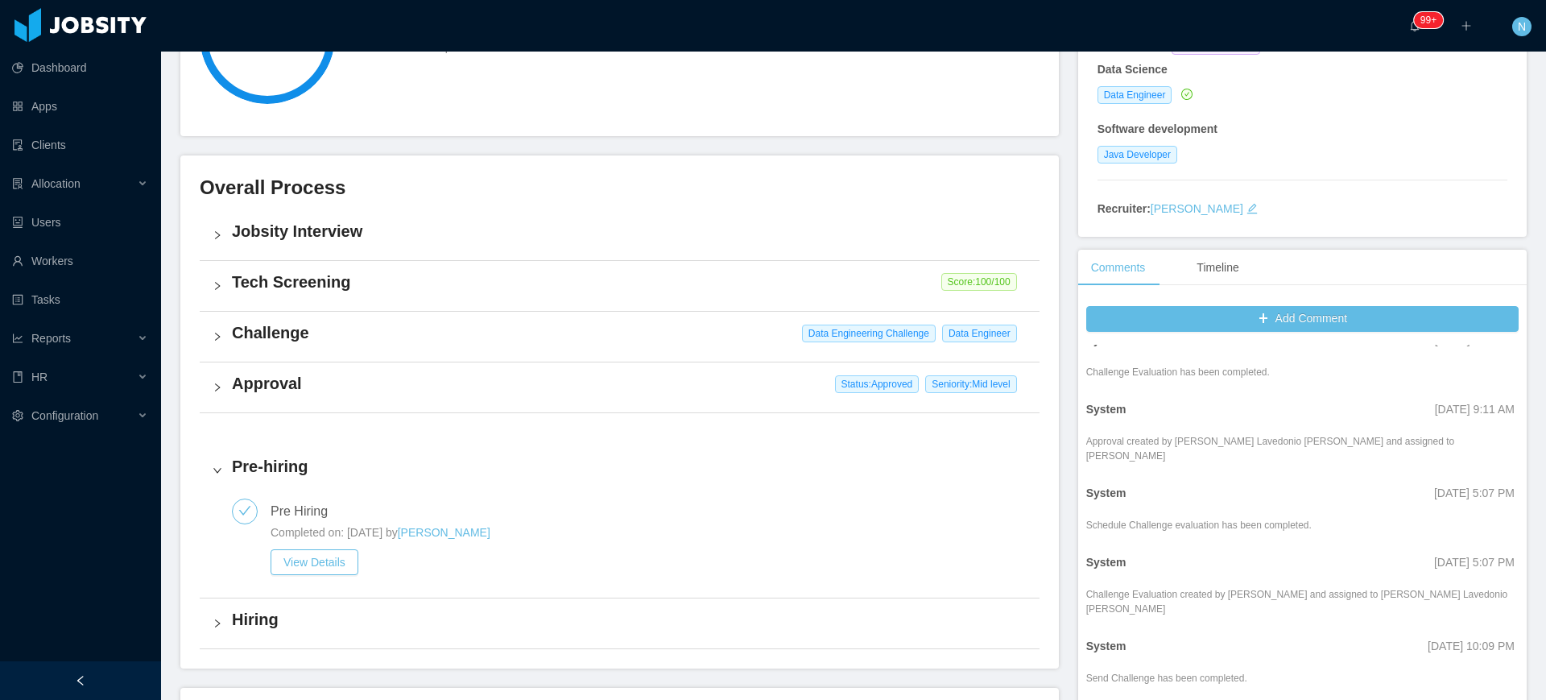
scroll to position [317, 0]
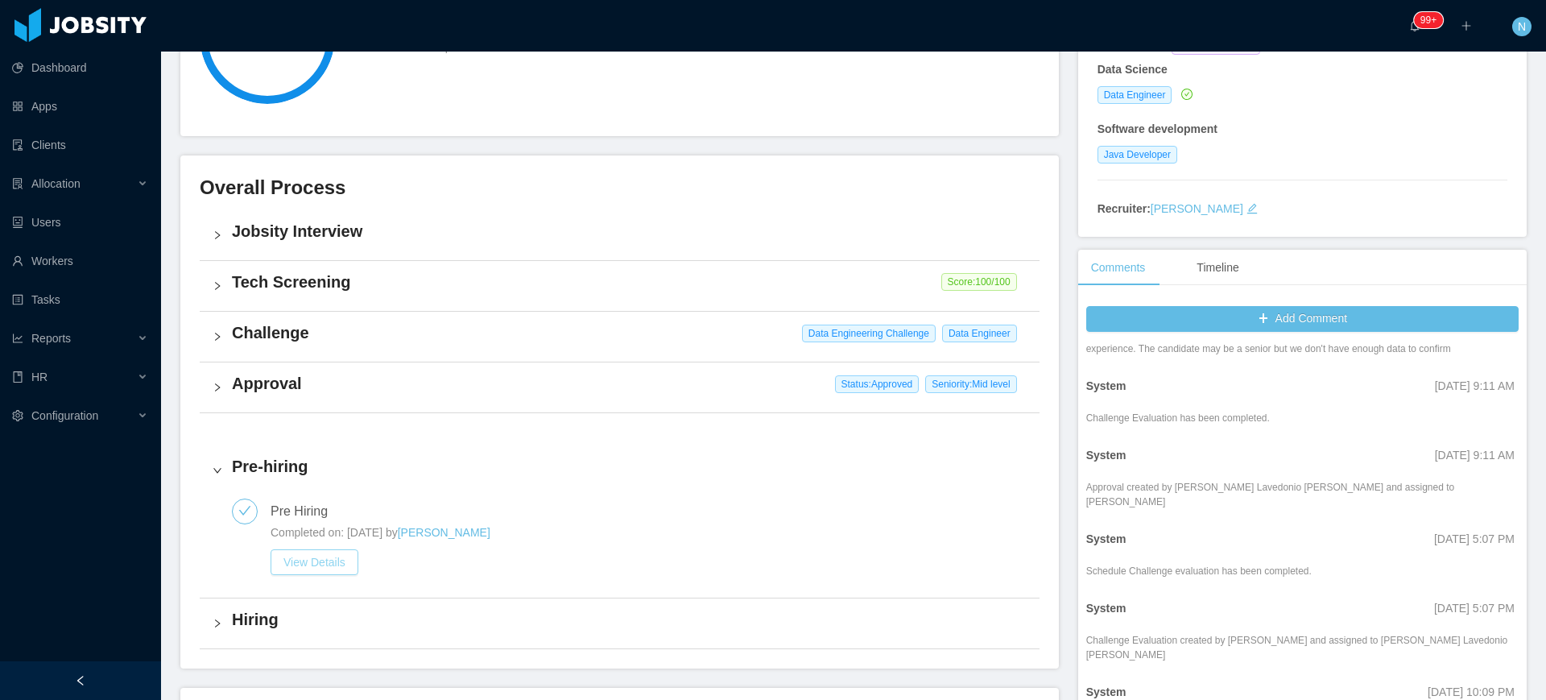
click at [322, 566] on button "View Details" at bounding box center [314, 562] width 88 height 26
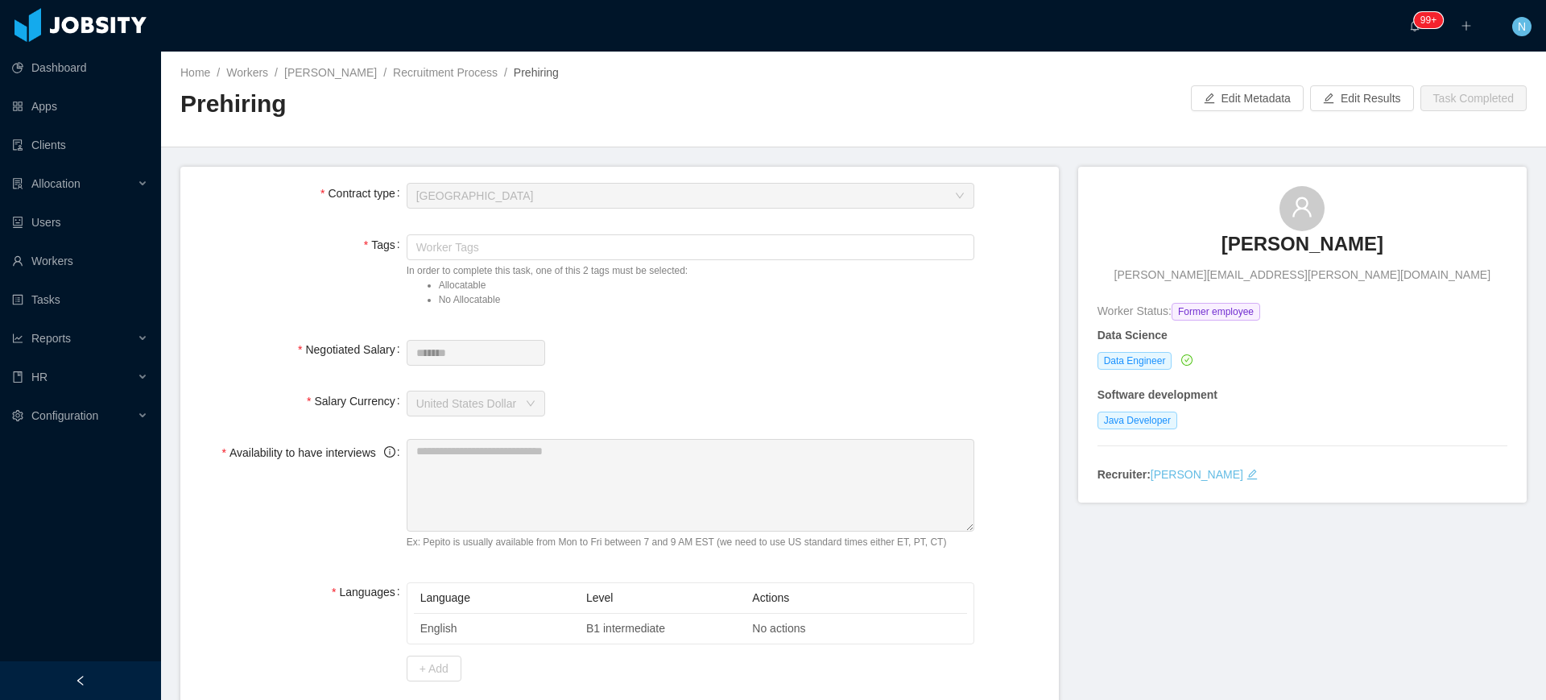
click at [423, 82] on div "Home / Workers / [PERSON_NAME] / Recruitment Process / Prehiring / Prehiring" at bounding box center [516, 98] width 673 height 68
click at [424, 76] on link "Recruitment Process" at bounding box center [445, 72] width 105 height 13
click at [422, 66] on link "Recruitment Process" at bounding box center [445, 72] width 105 height 13
